Goal: Task Accomplishment & Management: Manage account settings

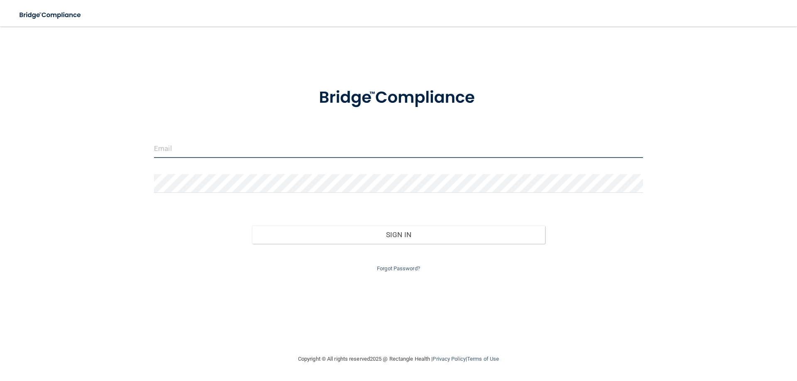
type input "[EMAIL_ADDRESS][DOMAIN_NAME]"
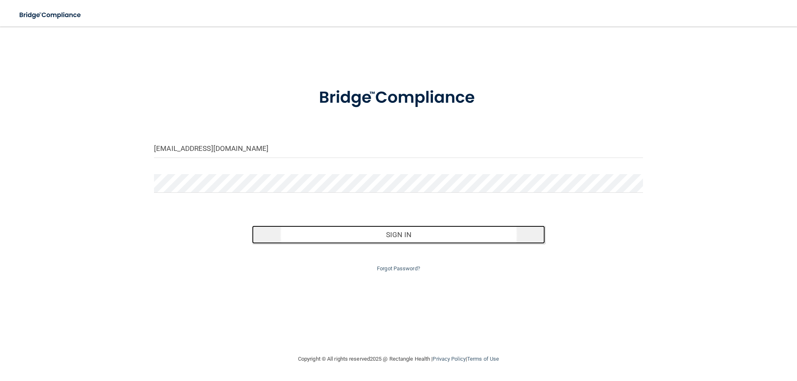
drag, startPoint x: 398, startPoint y: 239, endPoint x: 448, endPoint y: 241, distance: 50.3
click at [399, 239] on button "Sign In" at bounding box center [398, 235] width 293 height 18
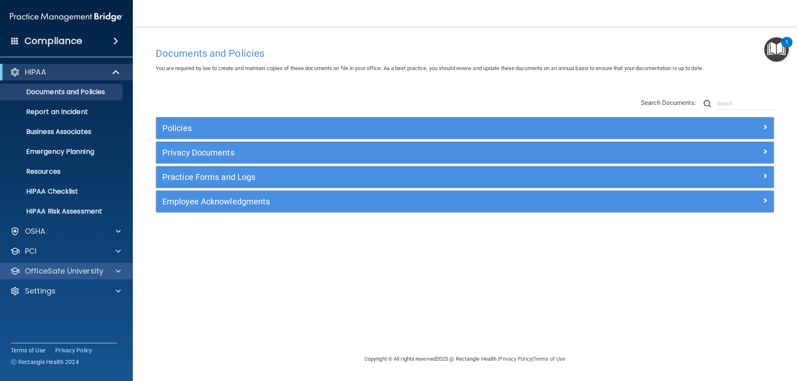
click at [62, 277] on div "OfficeSafe University" at bounding box center [66, 271] width 133 height 17
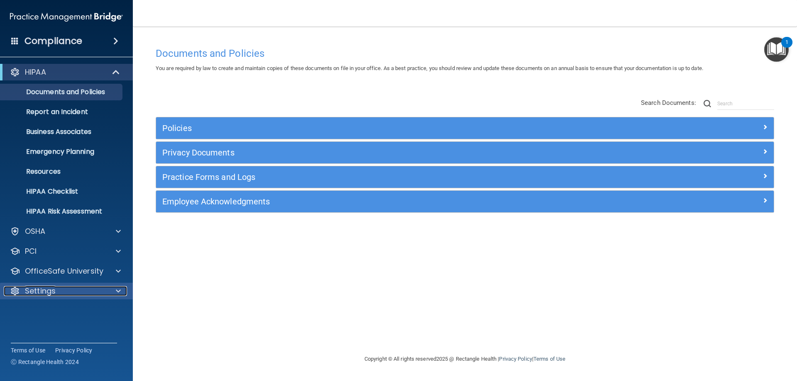
click at [58, 295] on div "Settings" at bounding box center [55, 291] width 103 height 10
click at [56, 316] on link "My Account" at bounding box center [57, 311] width 131 height 17
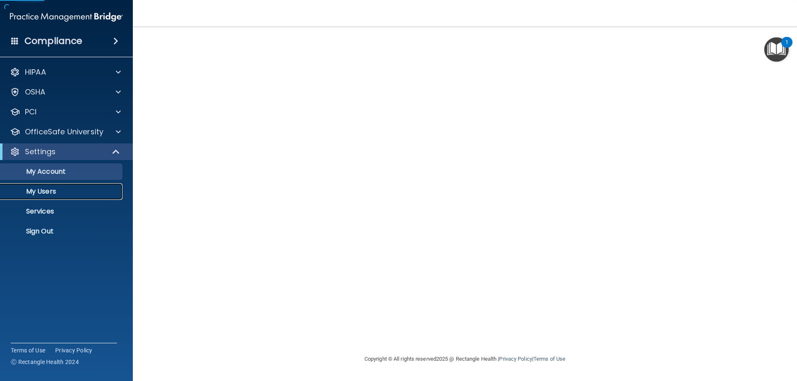
click at [44, 192] on p "My Users" at bounding box center [61, 192] width 113 height 8
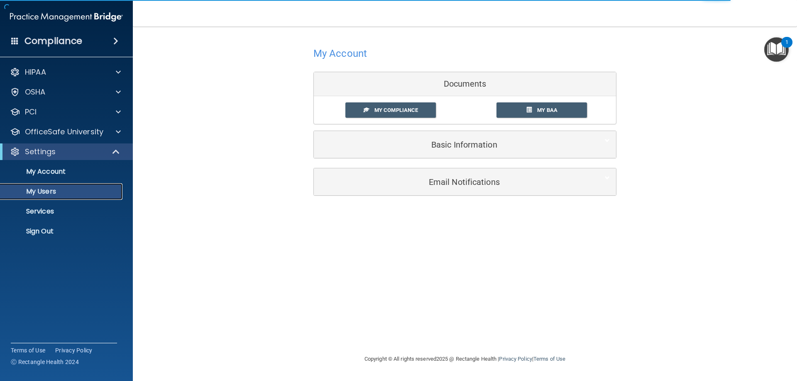
select select "20"
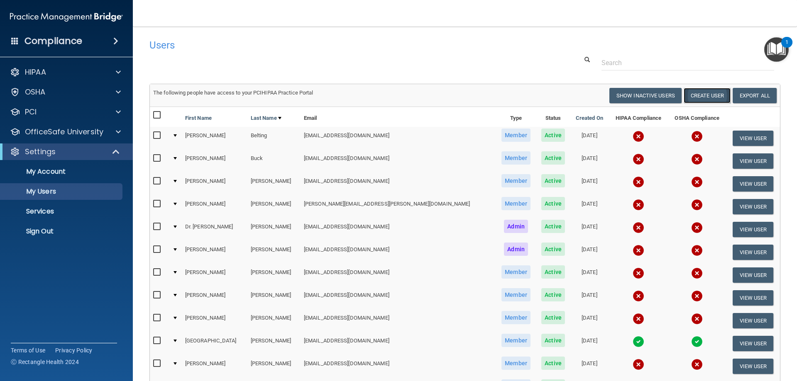
click at [701, 93] on button "Create User" at bounding box center [706, 95] width 47 height 15
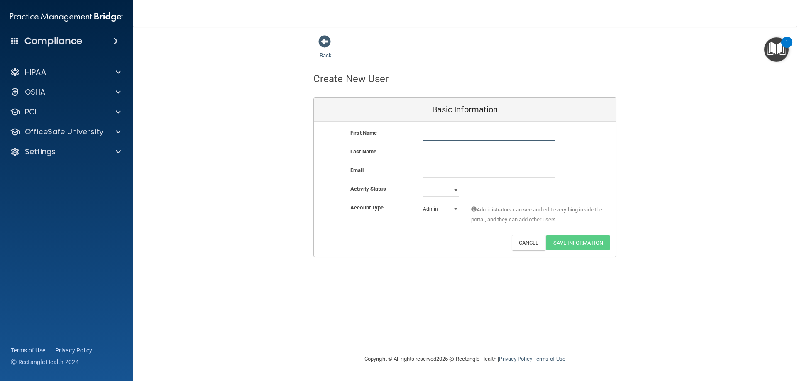
click at [486, 132] on input "text" at bounding box center [489, 134] width 132 height 12
paste input "[PERSON_NAME]"
type input "[PERSON_NAME]"
click at [454, 153] on input "text" at bounding box center [489, 153] width 132 height 12
paste input "Zabuna"
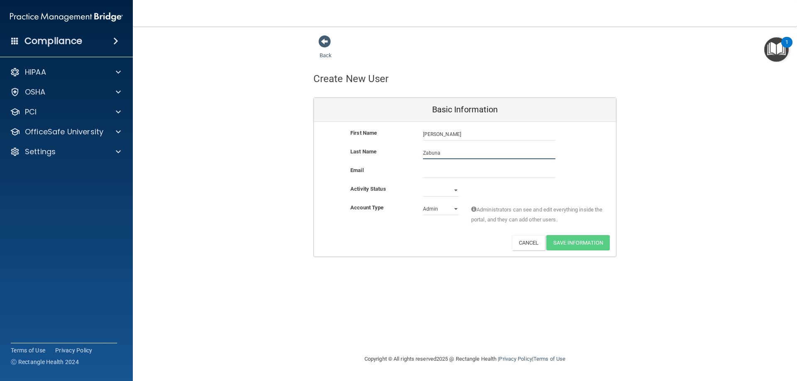
type input "Zabuna"
click at [420, 174] on div at bounding box center [489, 172] width 145 height 12
click at [441, 174] on input "email" at bounding box center [489, 172] width 132 height 12
paste input "[EMAIL_ADDRESS][DOMAIN_NAME]"
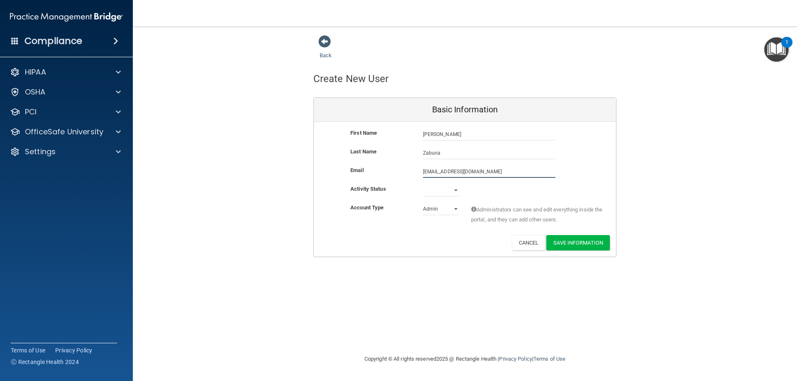
type input "[EMAIL_ADDRESS][DOMAIN_NAME]"
click at [455, 190] on select "Active Inactive" at bounding box center [441, 192] width 36 height 12
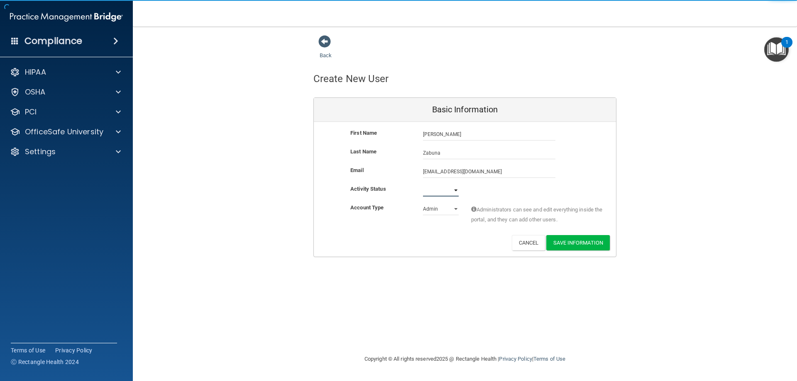
select select "active"
click at [423, 184] on select "Active Inactive" at bounding box center [441, 190] width 36 height 12
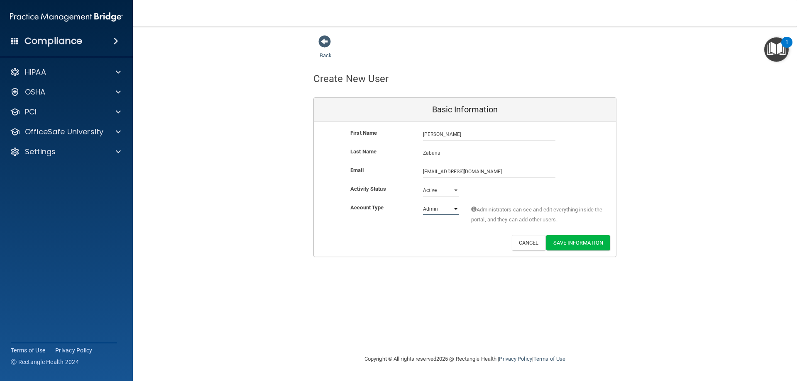
click at [456, 207] on select "Admin Member" at bounding box center [441, 209] width 36 height 12
select select "practice_member"
click at [423, 203] on select "Admin Member" at bounding box center [441, 209] width 36 height 12
click at [573, 242] on button "Save Information" at bounding box center [577, 242] width 63 height 15
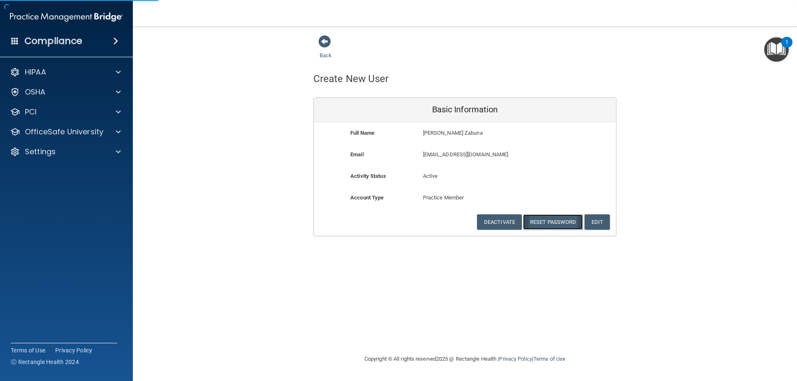
click at [550, 219] on button "Reset Password" at bounding box center [553, 222] width 60 height 15
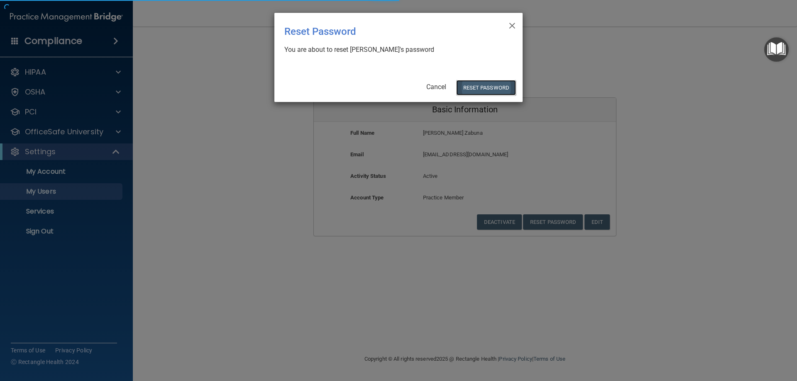
click at [495, 85] on button "Reset Password" at bounding box center [486, 87] width 60 height 15
select select "20"
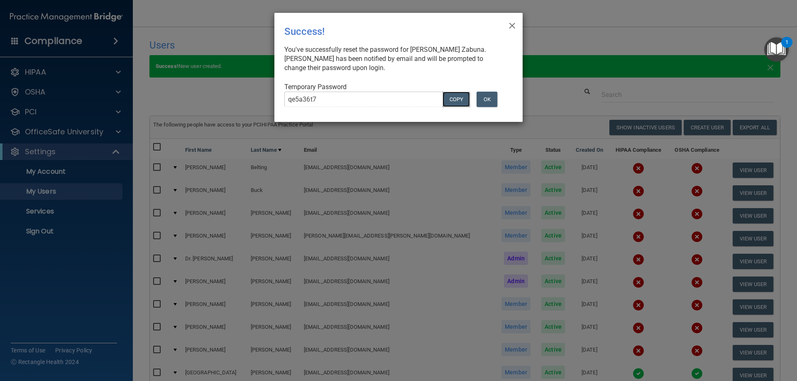
click at [454, 100] on button "COPY" at bounding box center [455, 99] width 27 height 15
click at [488, 101] on button "OK" at bounding box center [486, 99] width 21 height 15
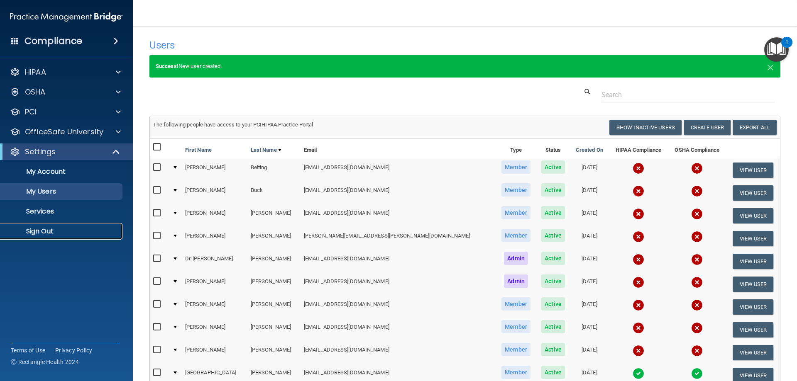
click at [54, 225] on link "Sign Out" at bounding box center [57, 231] width 131 height 17
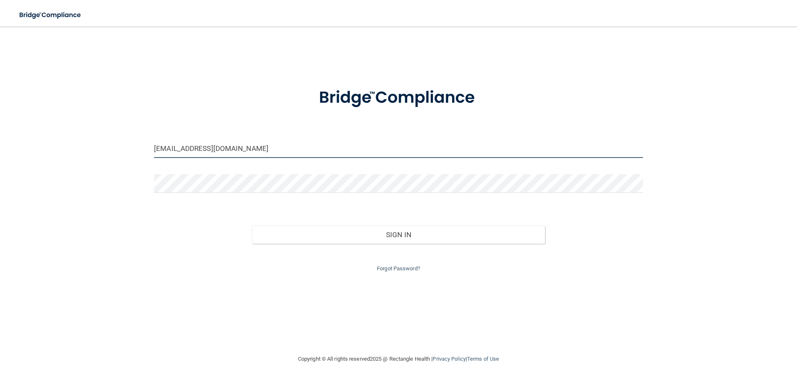
drag, startPoint x: 255, startPoint y: 149, endPoint x: 134, endPoint y: 129, distance: 122.4
click at [138, 139] on div "[EMAIL_ADDRESS][DOMAIN_NAME] Invalid email/password. You don't have permission …" at bounding box center [398, 190] width 763 height 311
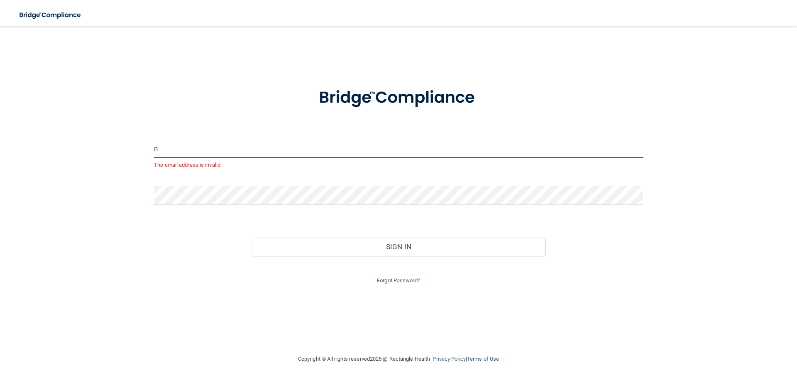
type input "[EMAIL_ADDRESS][DOMAIN_NAME]"
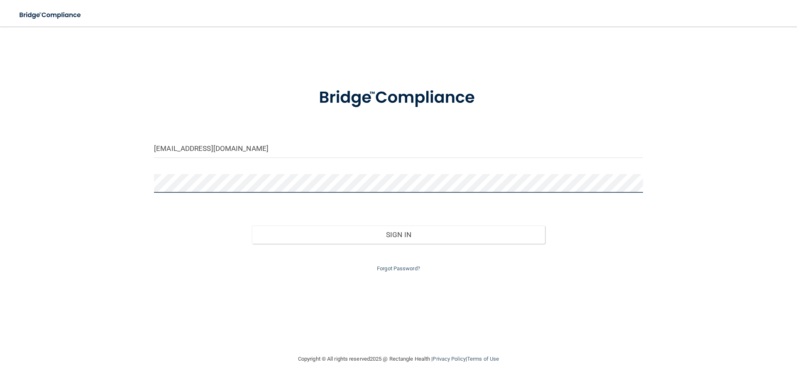
click at [137, 178] on div "[EMAIL_ADDRESS][DOMAIN_NAME] Invalid email/password. You don't have permission …" at bounding box center [398, 190] width 763 height 311
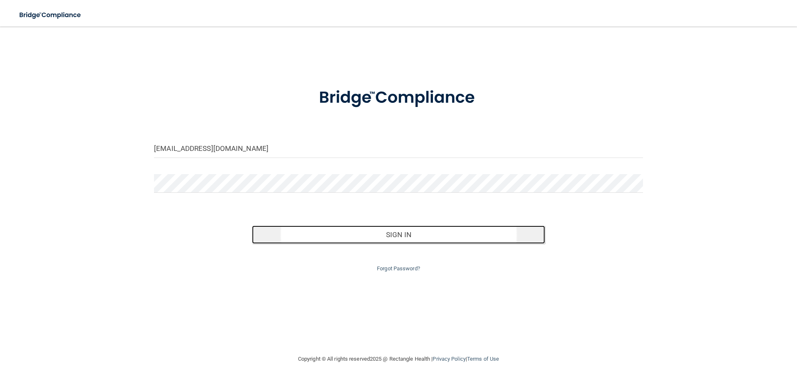
click at [420, 232] on button "Sign In" at bounding box center [398, 235] width 293 height 18
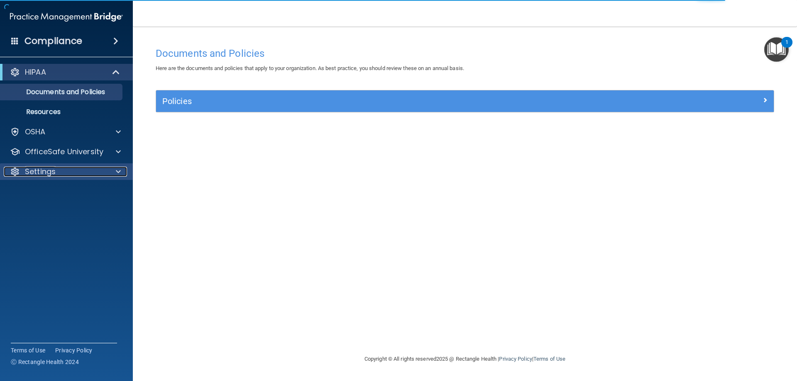
click at [63, 174] on div "Settings" at bounding box center [55, 172] width 103 height 10
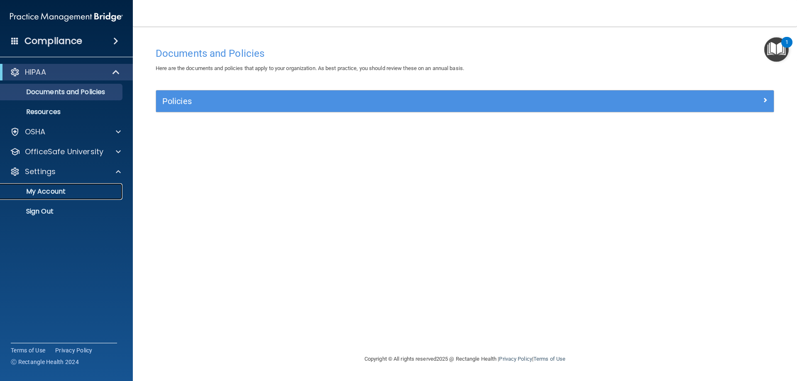
click at [56, 189] on p "My Account" at bounding box center [61, 192] width 113 height 8
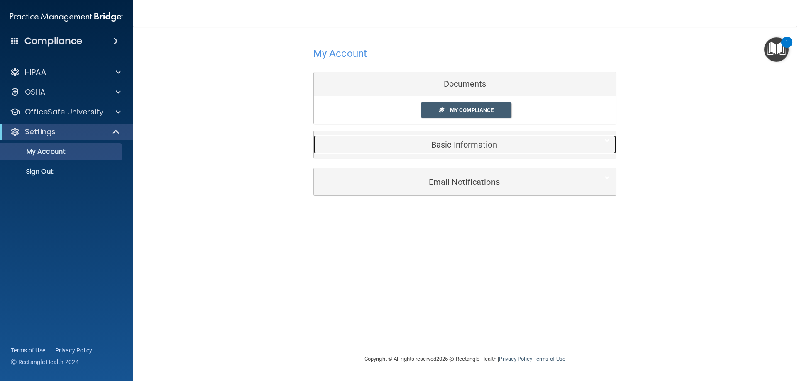
click at [453, 141] on h5 "Basic Information" at bounding box center [452, 144] width 264 height 9
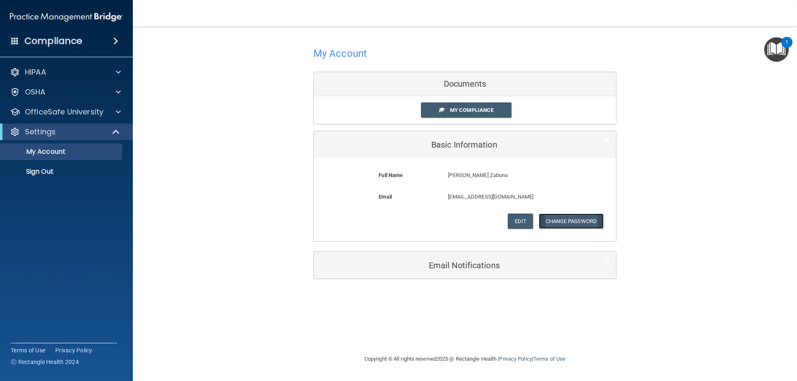
click at [565, 219] on button "Change Password" at bounding box center [571, 221] width 65 height 15
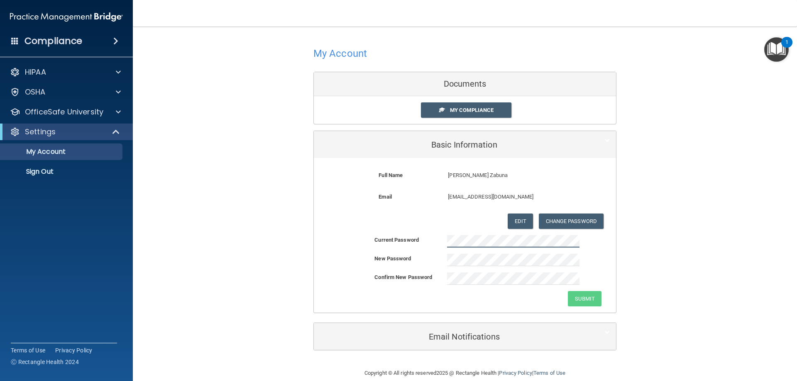
click at [389, 235] on div "Current Password" at bounding box center [465, 241] width 302 height 12
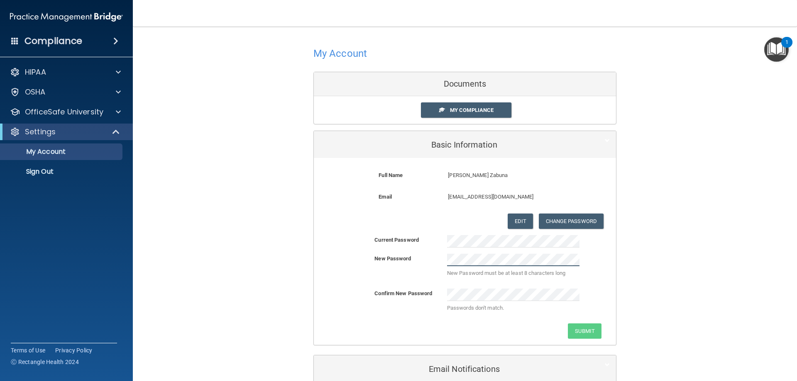
click at [407, 254] on div "New Password New Password must be at least 8 characters long" at bounding box center [465, 268] width 302 height 29
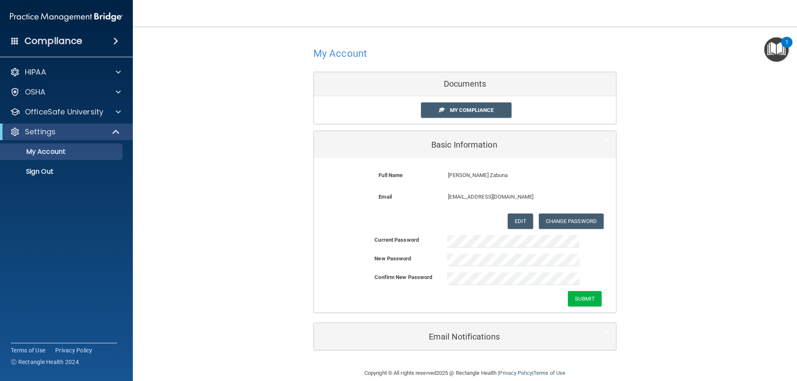
click at [652, 264] on div "My Account Documents My Compliance My Compliance My BAA Basic Information Full …" at bounding box center [464, 197] width 631 height 325
click at [579, 297] on button "Submit" at bounding box center [585, 298] width 34 height 15
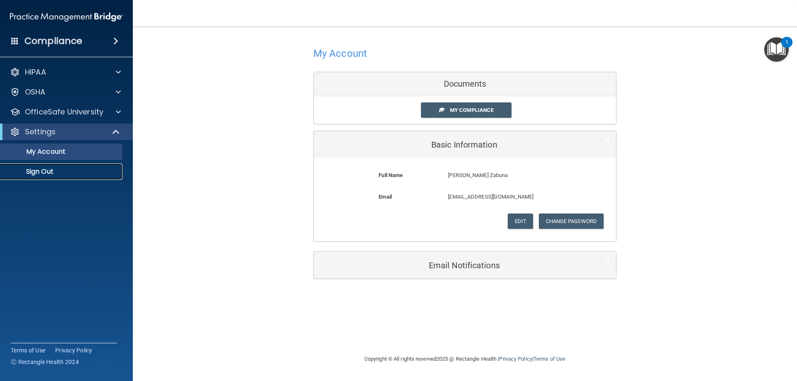
click at [45, 171] on p "Sign Out" at bounding box center [61, 172] width 113 height 8
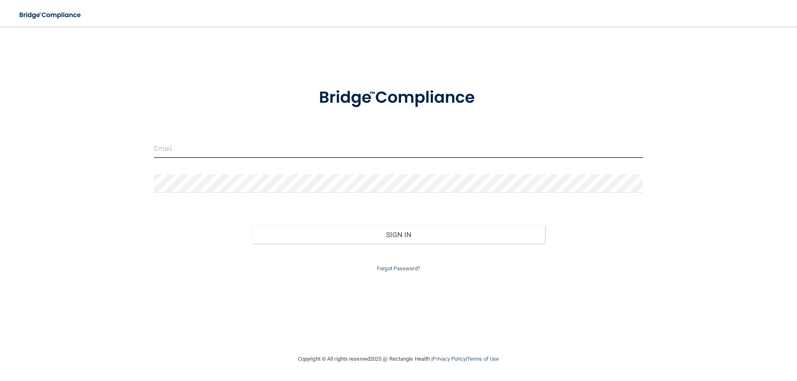
type input "[EMAIL_ADDRESS][DOMAIN_NAME]"
